Goal: Find specific page/section: Find specific page/section

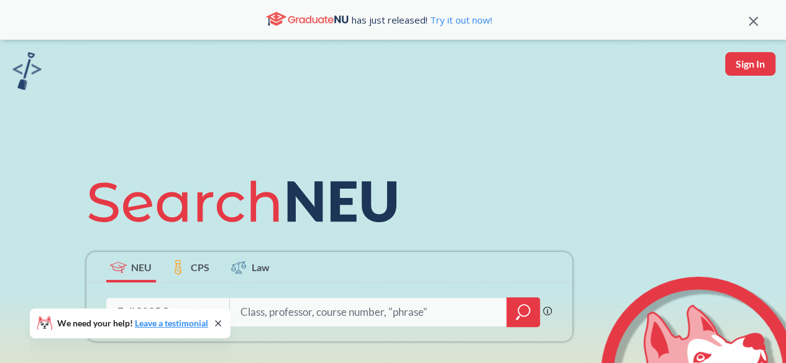
click at [225, 326] on div "We need your help! Leave a testimonial" at bounding box center [130, 324] width 201 height 30
click at [218, 326] on icon at bounding box center [218, 324] width 10 height 10
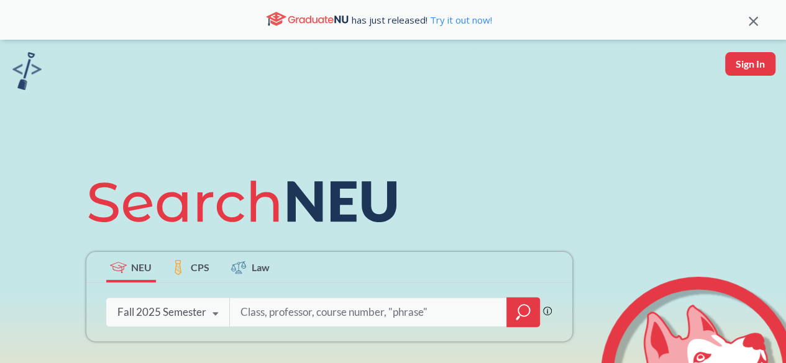
click at [274, 316] on input "search" at bounding box center [368, 312] width 258 height 26
paste input "dvanced Product Management, CRN:17950"
type input "dvanced Product Management, CRN:17950"
click at [518, 311] on icon "magnifying glass" at bounding box center [523, 310] width 11 height 11
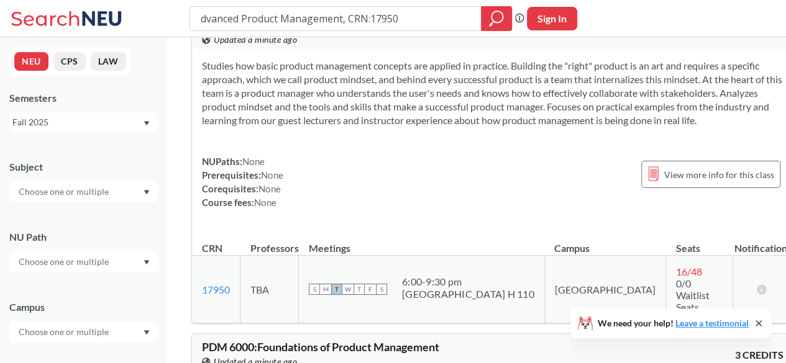
scroll to position [62, 0]
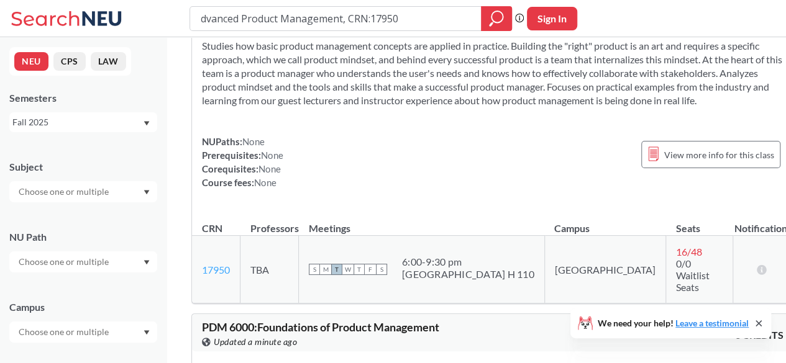
click at [214, 276] on link "17950" at bounding box center [216, 270] width 28 height 12
click at [214, 272] on link "17950" at bounding box center [216, 270] width 28 height 12
